Goal: Check status

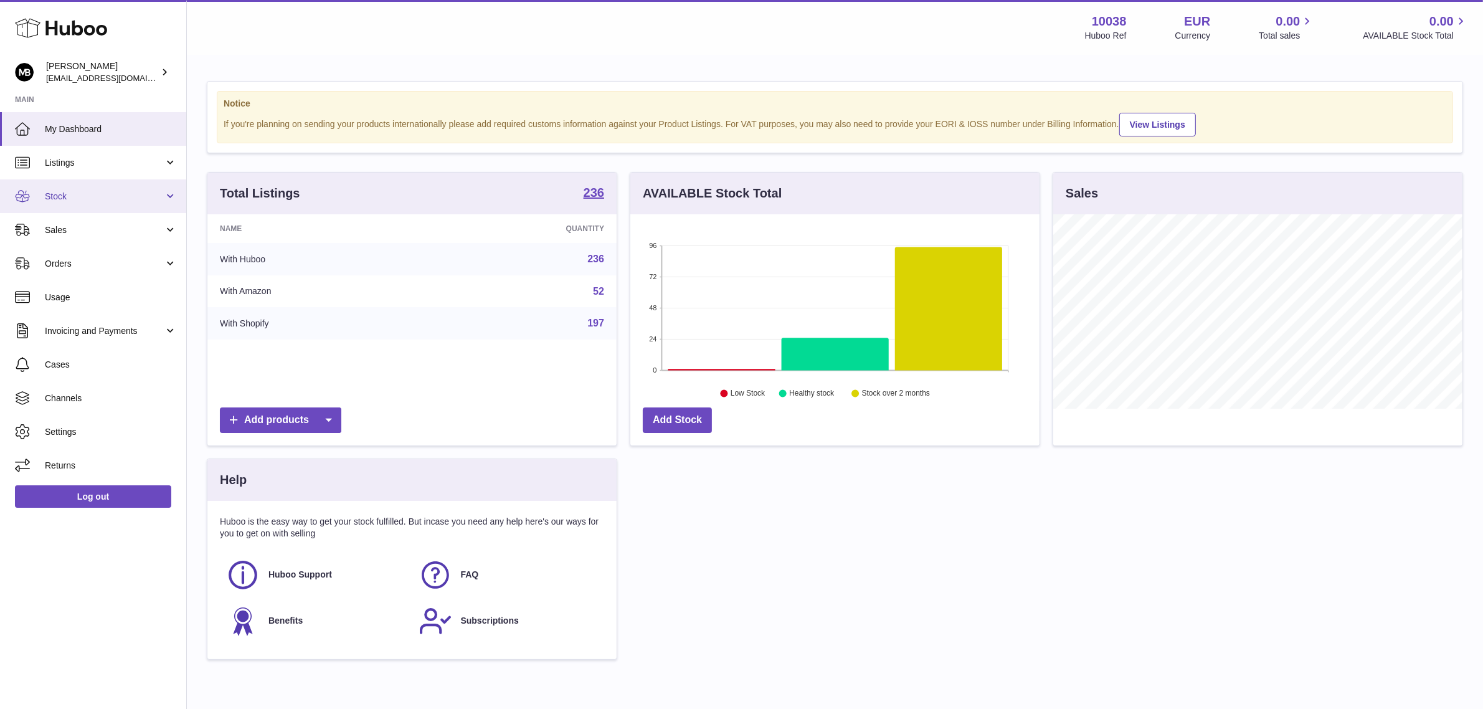
scroll to position [194, 409]
click at [109, 228] on span "Sales" at bounding box center [104, 230] width 119 height 12
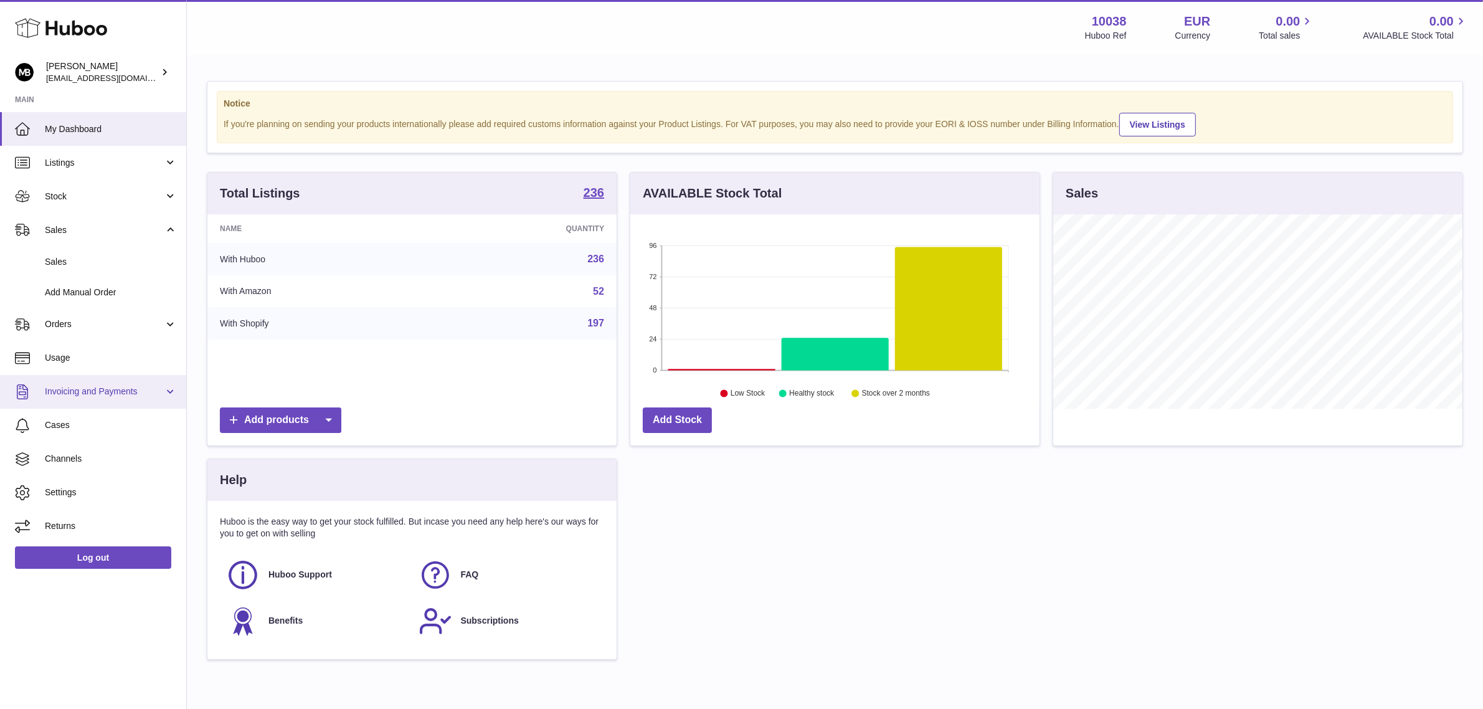
click at [95, 388] on span "Invoicing and Payments" at bounding box center [104, 392] width 119 height 12
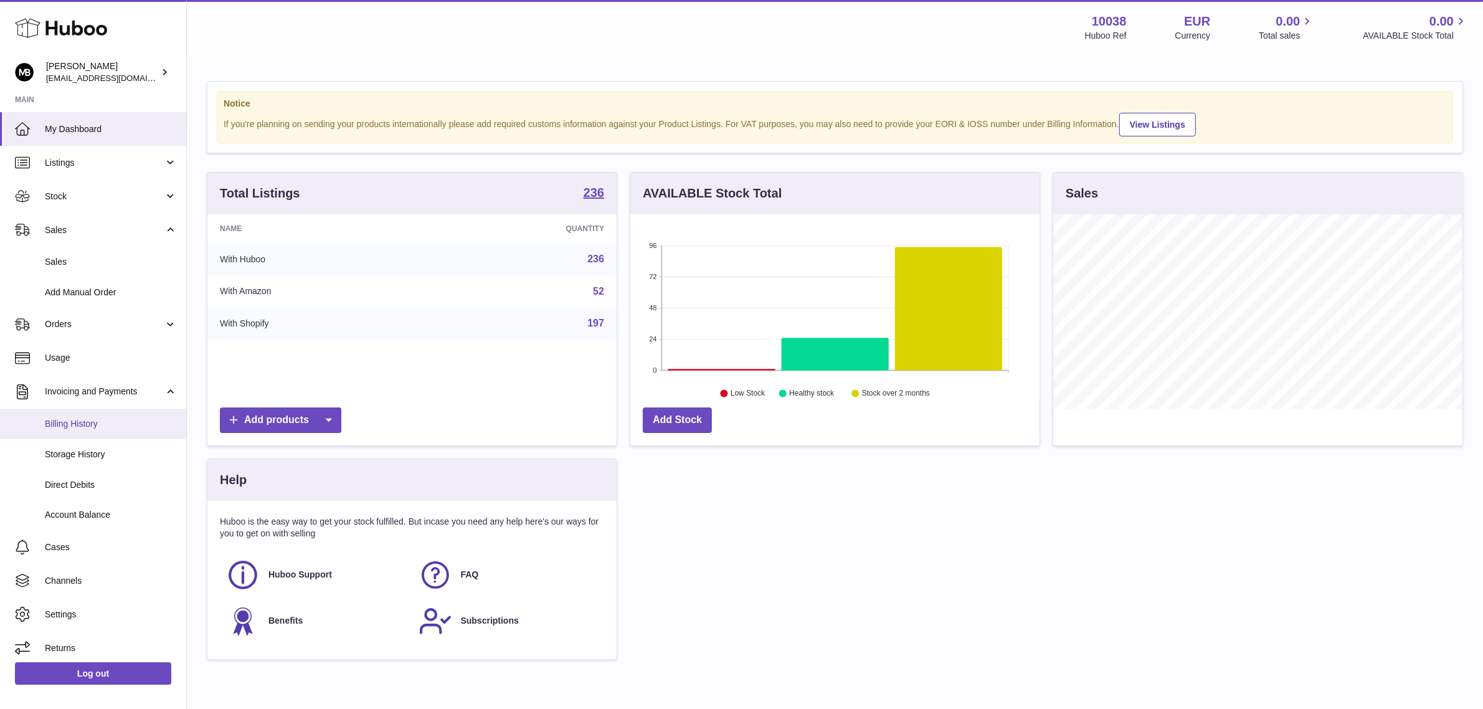
click at [97, 425] on span "Billing History" at bounding box center [111, 424] width 132 height 12
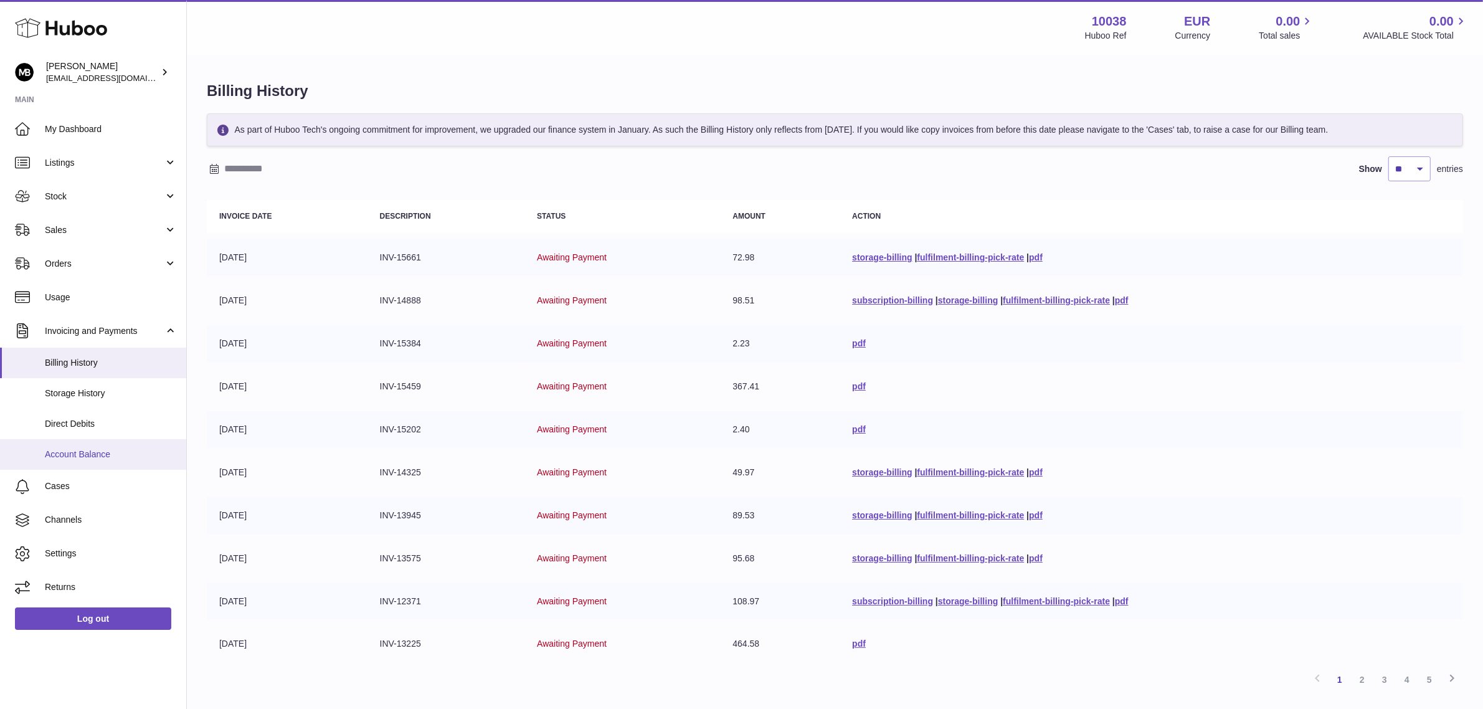
click at [105, 452] on span "Account Balance" at bounding box center [111, 454] width 132 height 12
